Goal: Check status: Check status

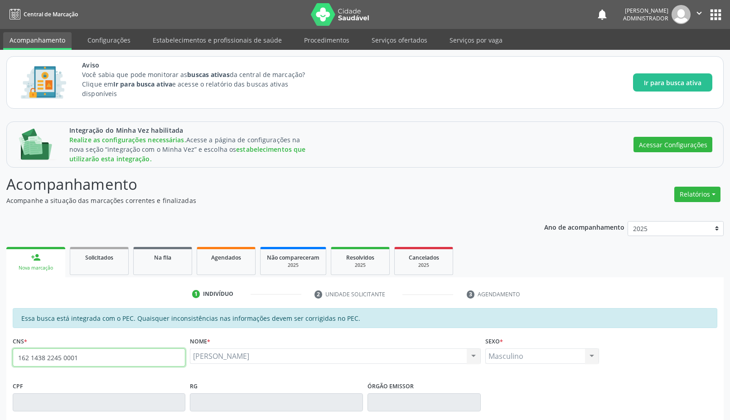
drag, startPoint x: 73, startPoint y: 351, endPoint x: 21, endPoint y: 350, distance: 52.1
click at [21, 350] on input "162 1438 2245 0001" at bounding box center [99, 357] width 173 height 18
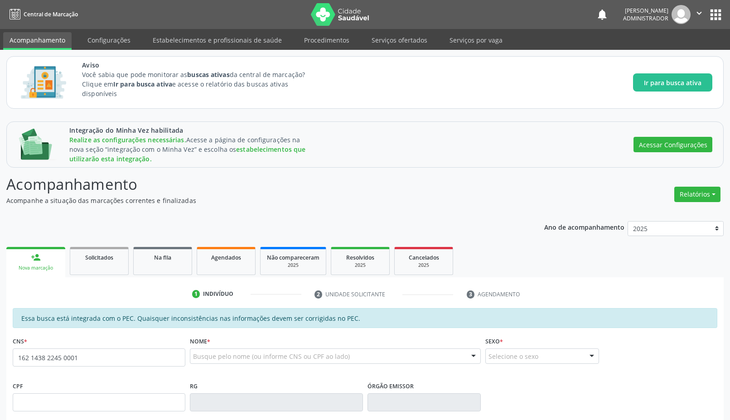
type input "162 1438 2245 0001"
type input "[DATE]"
type input "[PERSON_NAME]"
type input "[PHONE_NUMBER]"
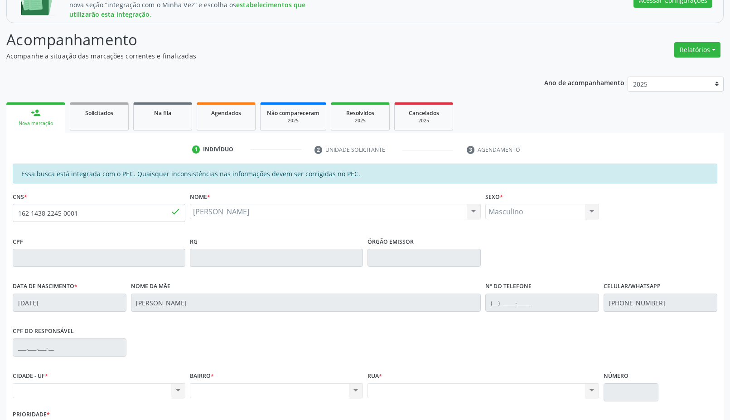
scroll to position [209, 0]
